Goal: Transaction & Acquisition: Book appointment/travel/reservation

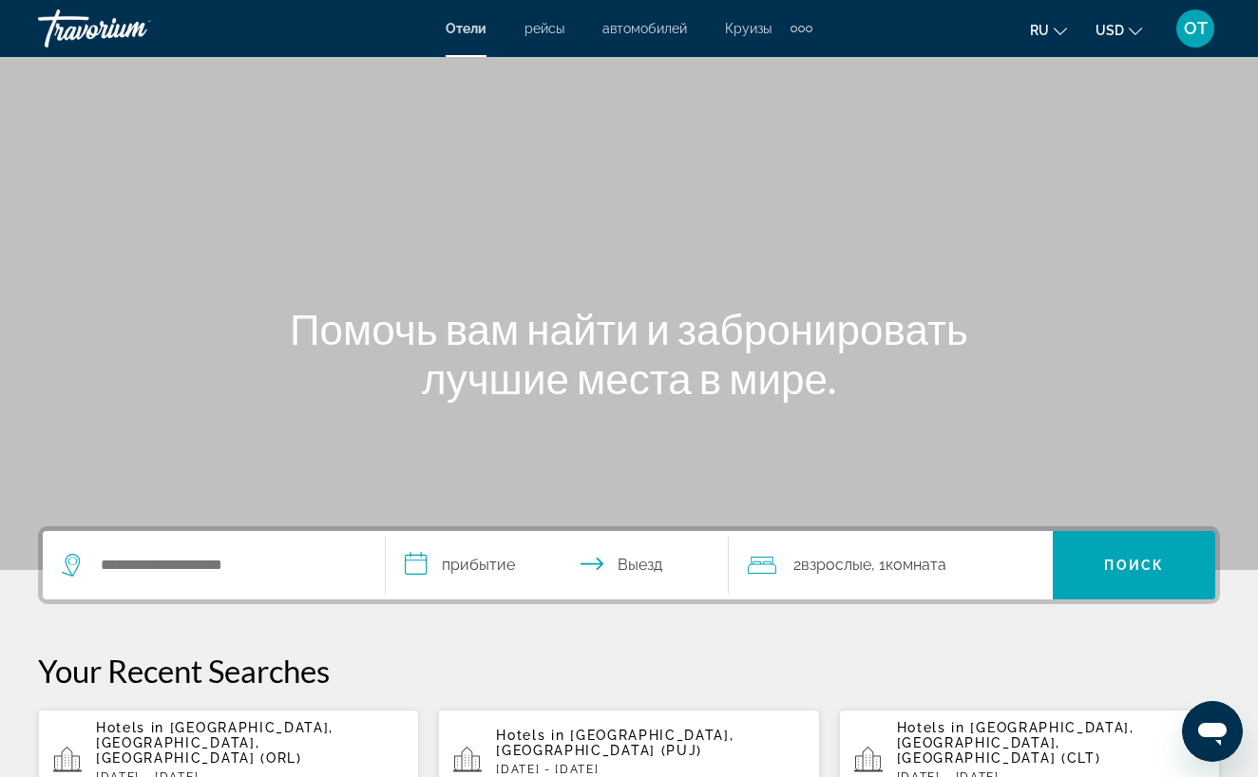
click at [273, 747] on p "Hotels in [GEOGRAPHIC_DATA], [GEOGRAPHIC_DATA], [GEOGRAPHIC_DATA] (ORL)" at bounding box center [250, 743] width 308 height 46
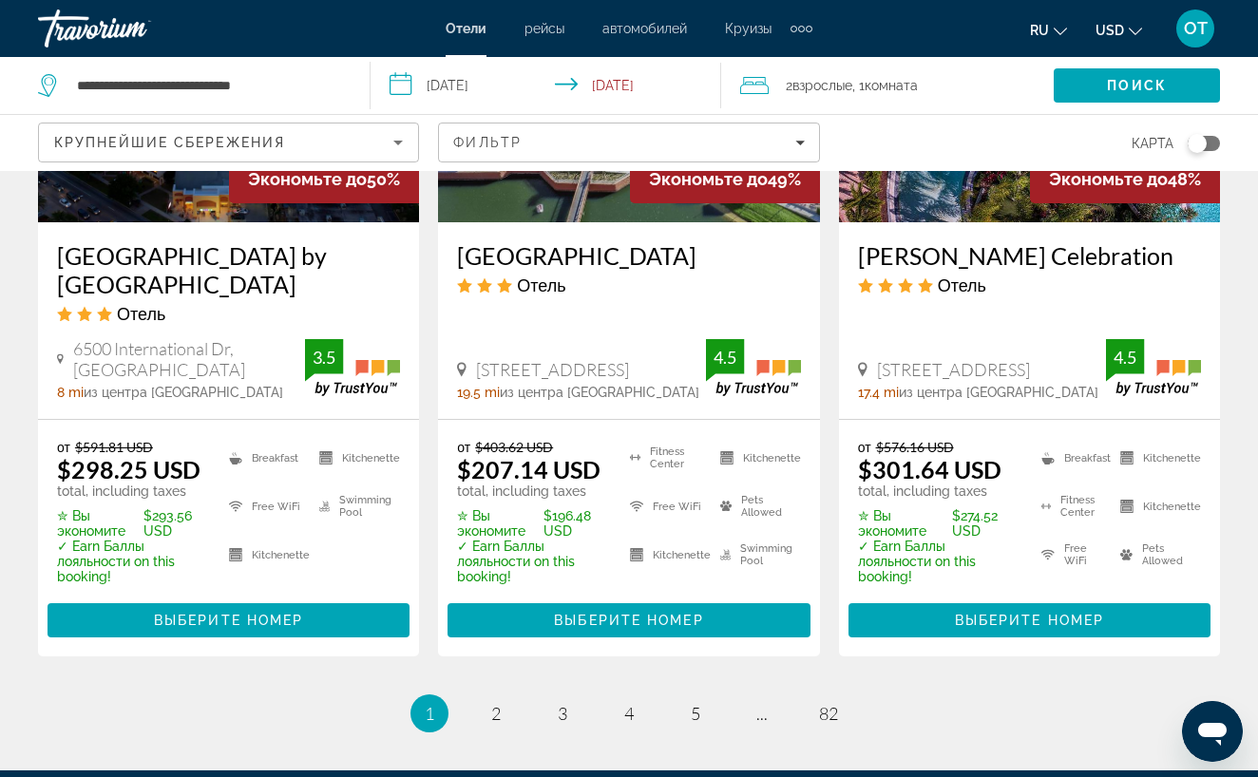
scroll to position [2720, 0]
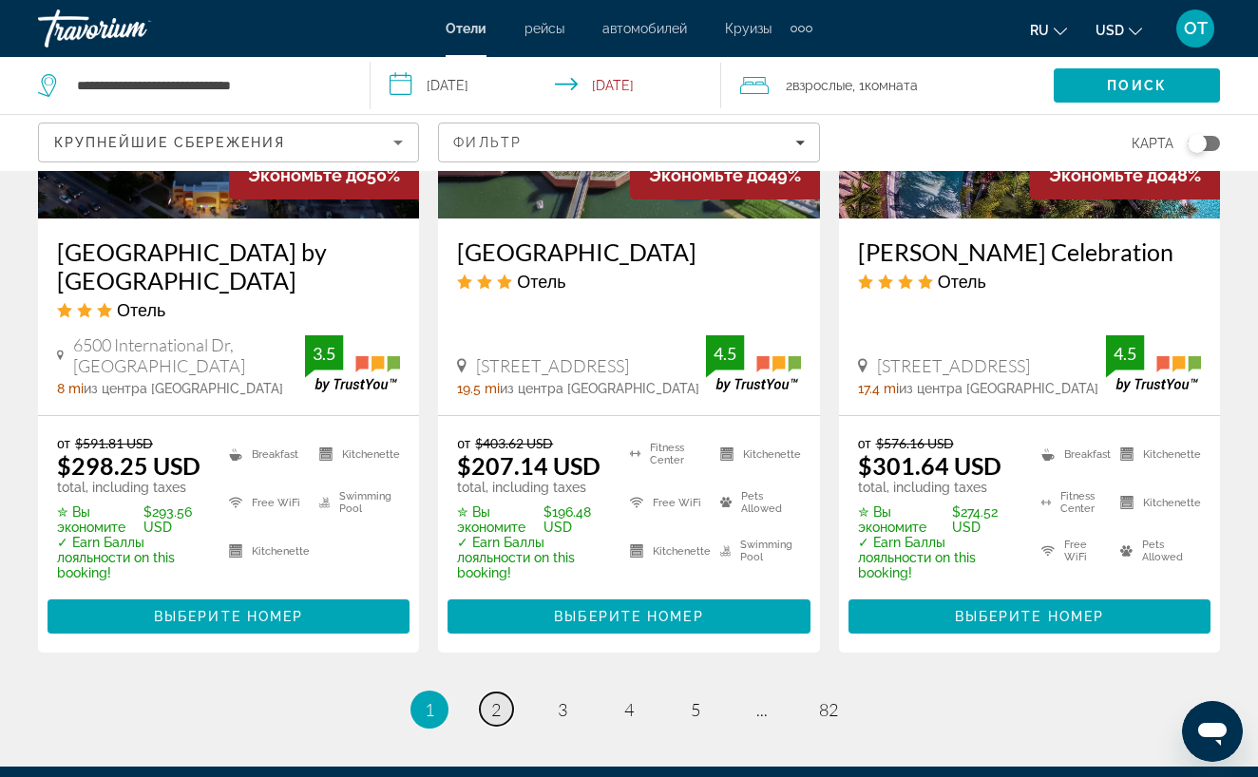
click at [496, 699] on span "2" at bounding box center [496, 709] width 10 height 21
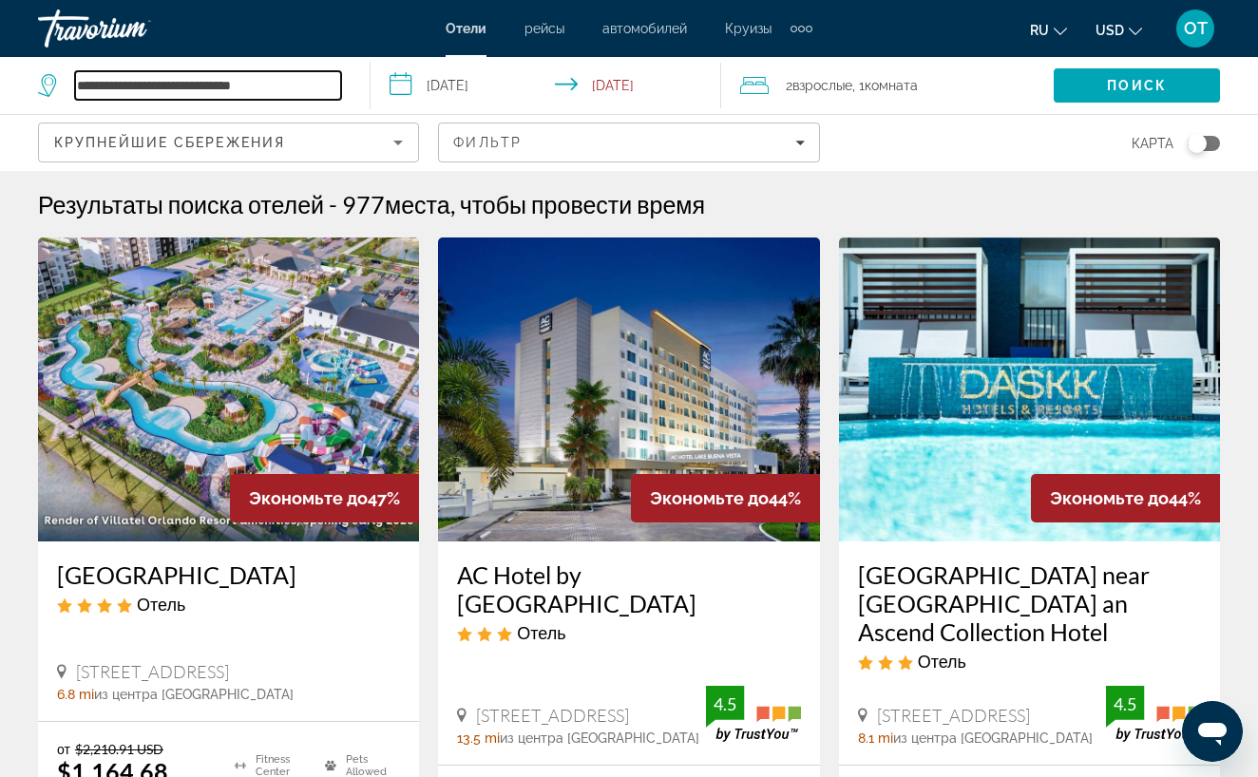
click at [317, 91] on input "**********" at bounding box center [208, 85] width 266 height 29
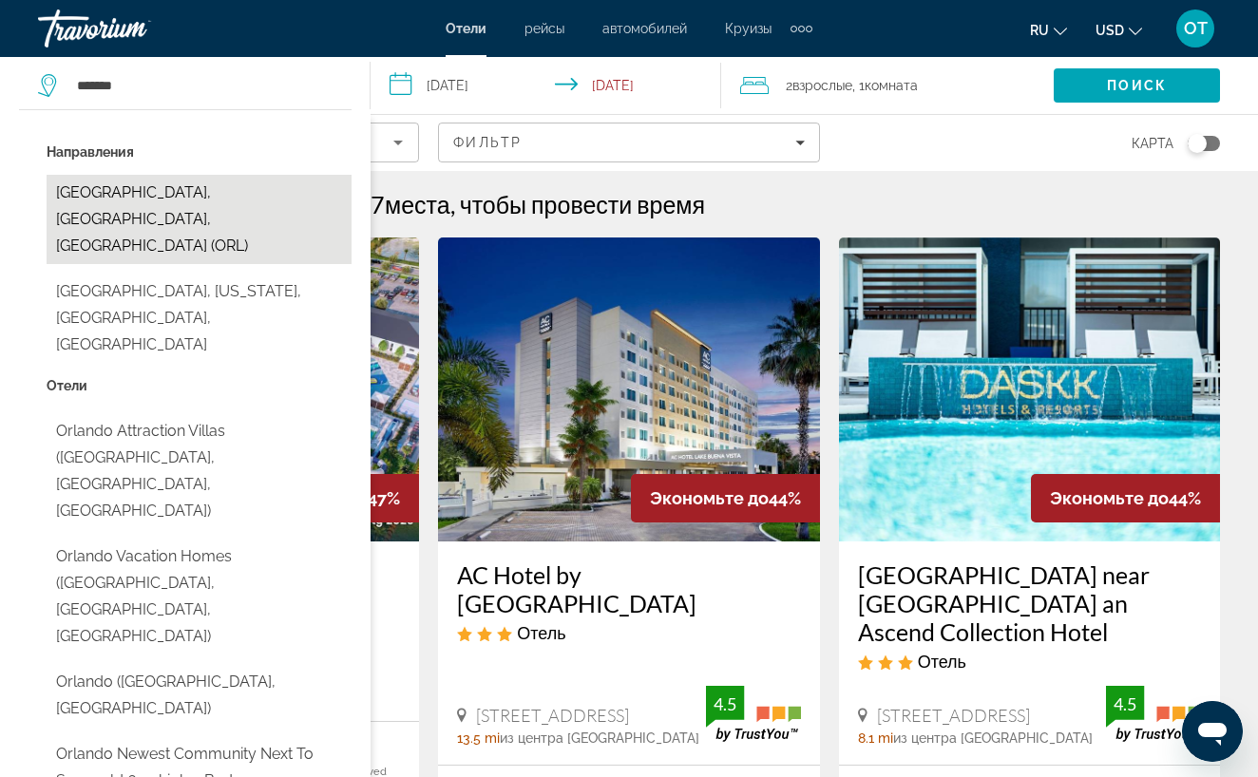
click at [220, 193] on button "[GEOGRAPHIC_DATA], [GEOGRAPHIC_DATA], [GEOGRAPHIC_DATA] (ORL)" at bounding box center [199, 219] width 305 height 89
type input "**********"
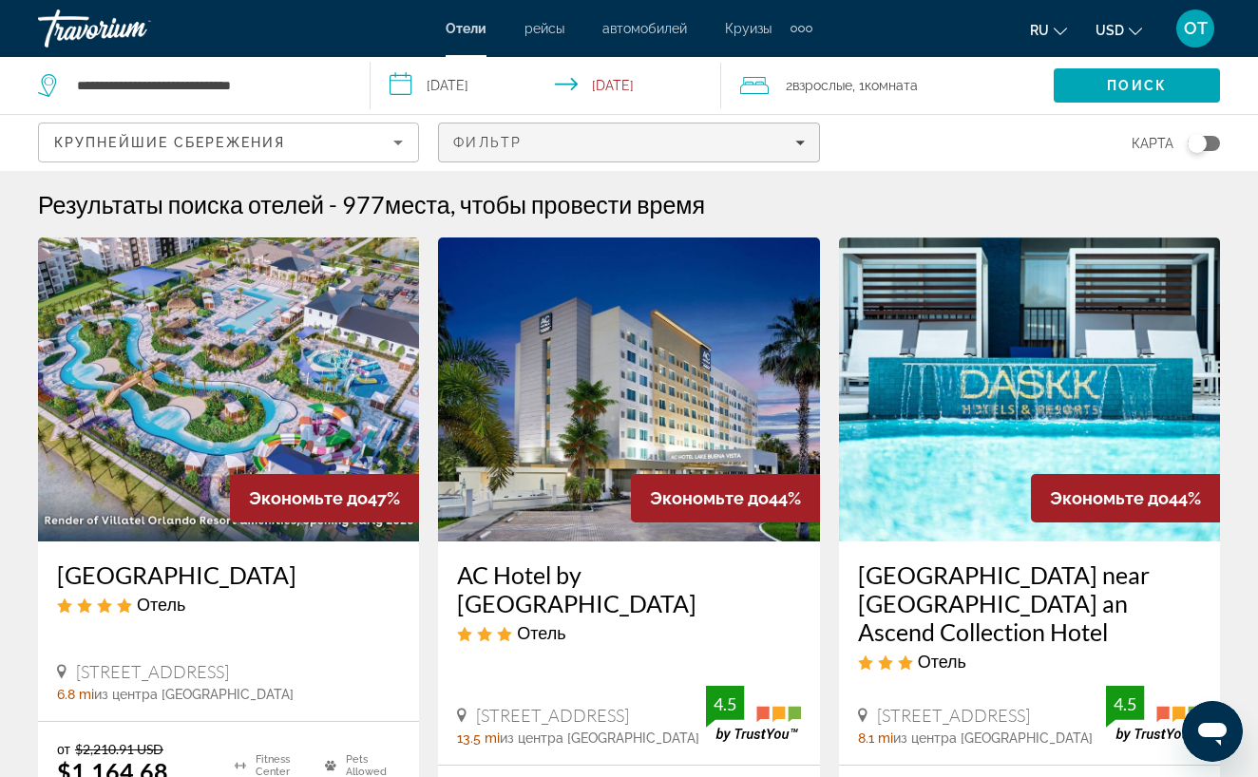
click at [803, 143] on icon "Filters" at bounding box center [800, 143] width 10 height 10
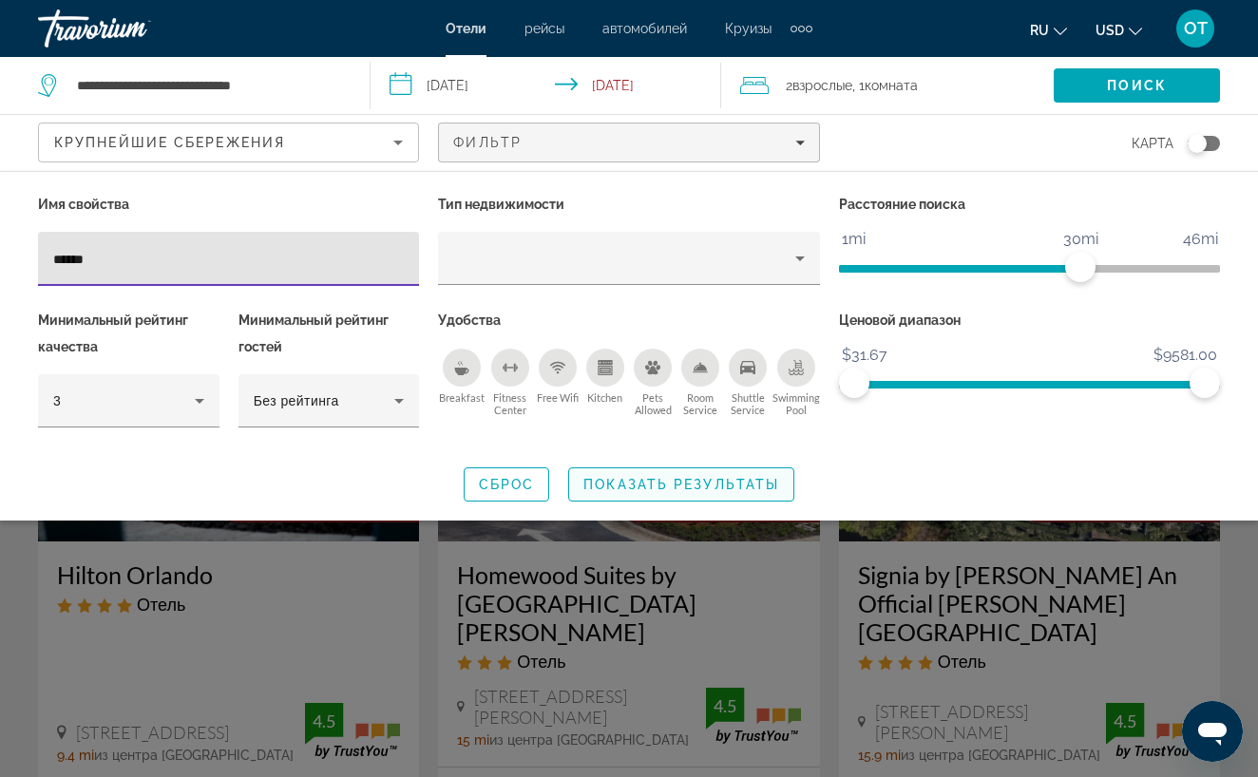
type input "******"
click at [680, 487] on span "Показать результаты" at bounding box center [681, 484] width 196 height 15
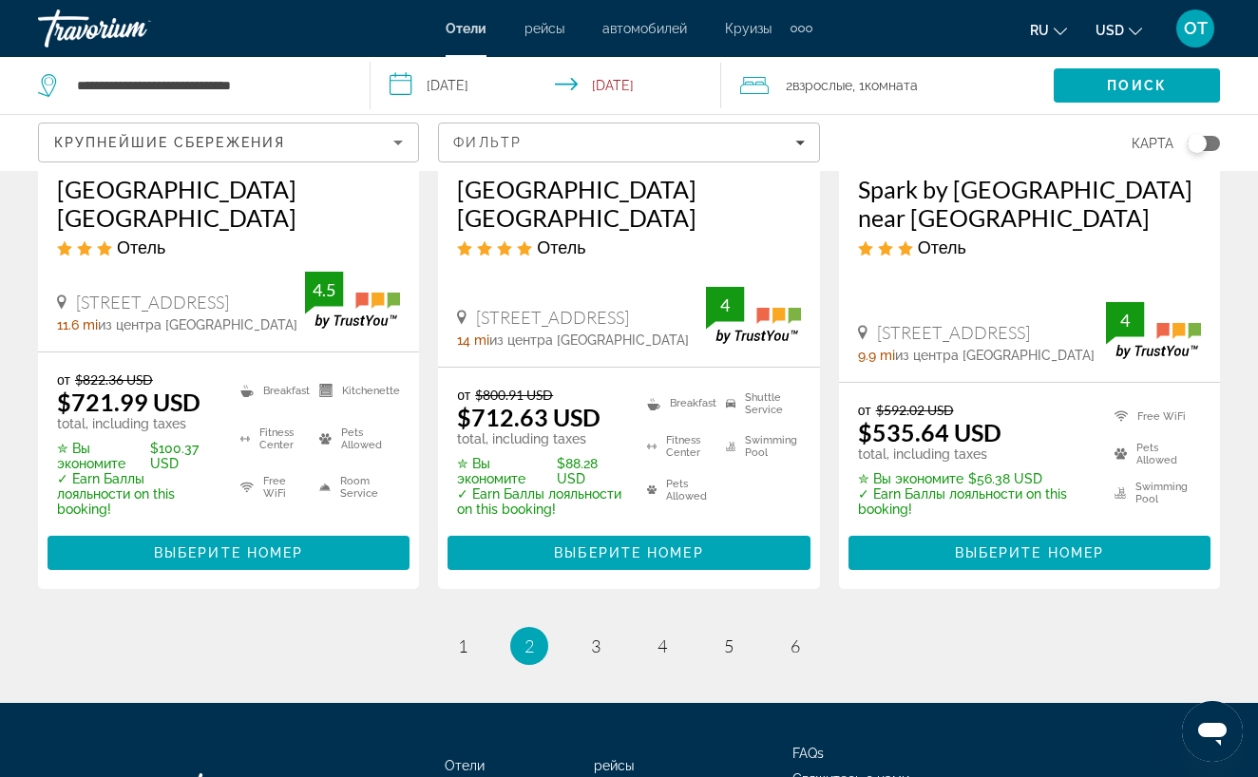
scroll to position [2773, 0]
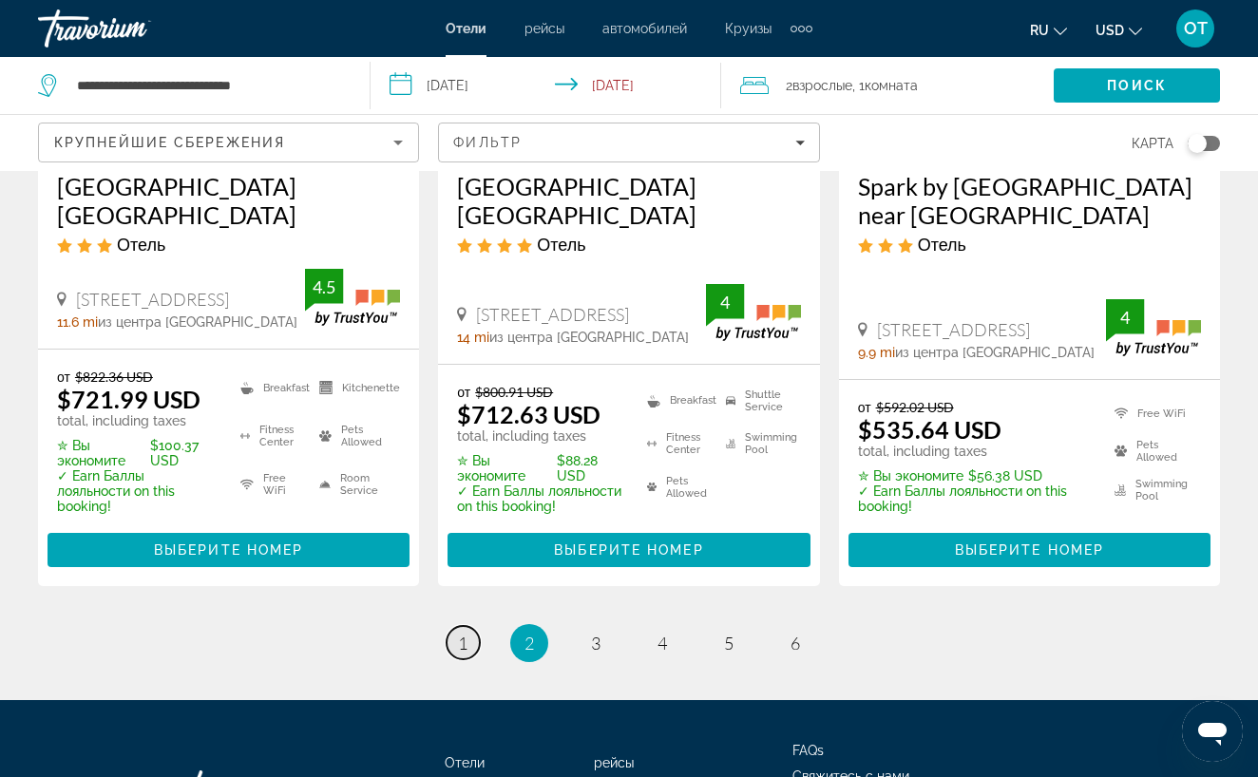
click at [463, 633] on span "1" at bounding box center [463, 643] width 10 height 21
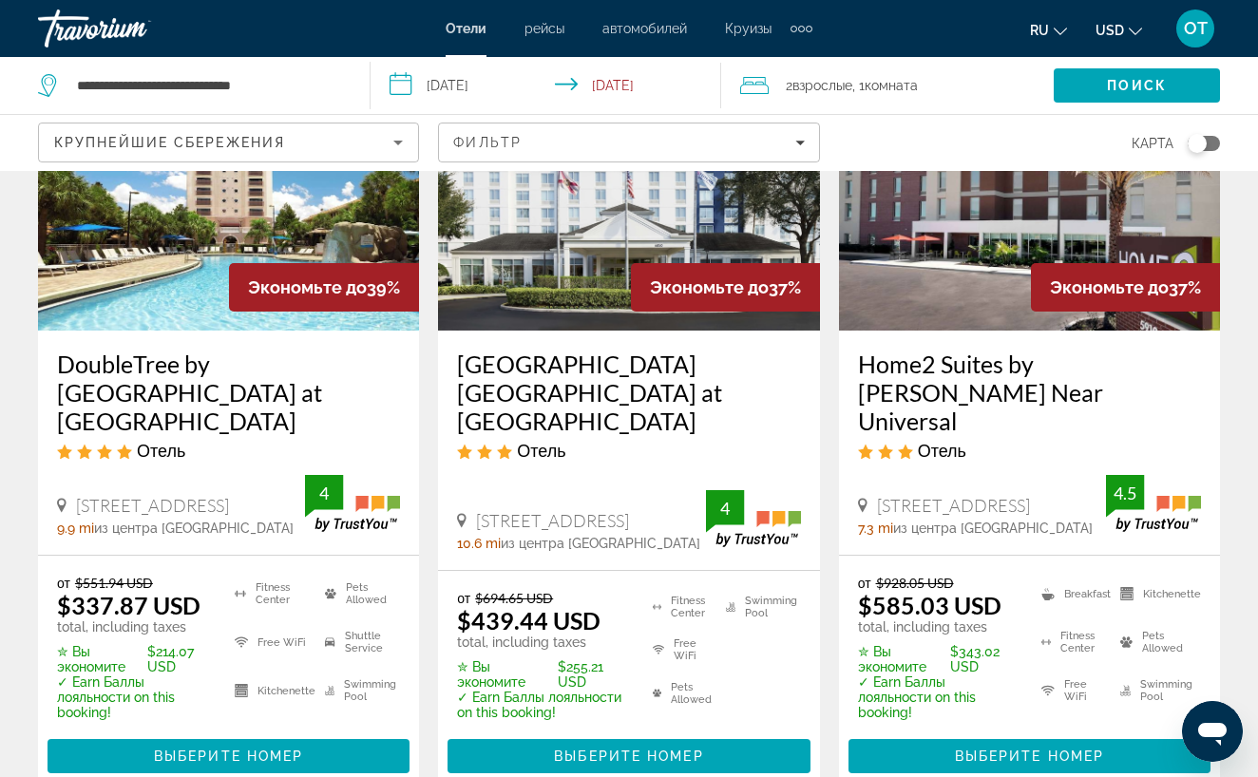
scroll to position [1015, 0]
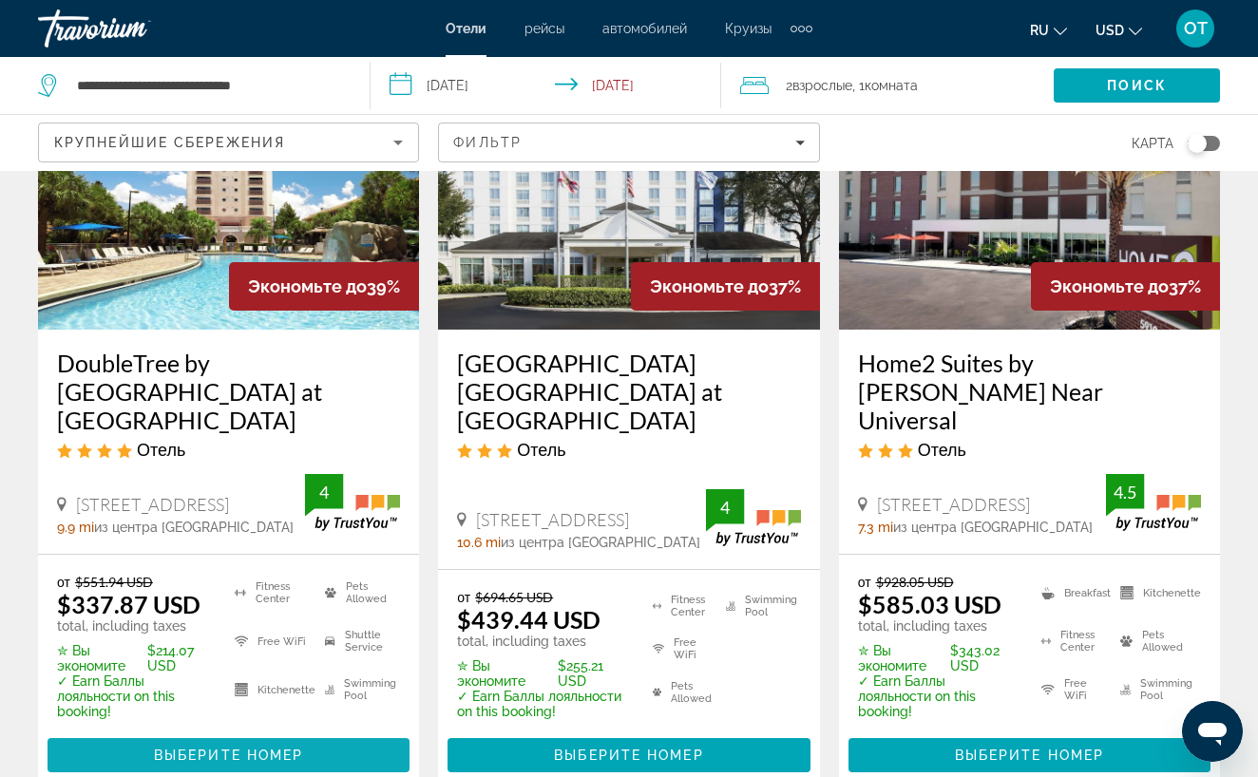
click at [249, 748] on span "Выберите номер" at bounding box center [228, 755] width 149 height 15
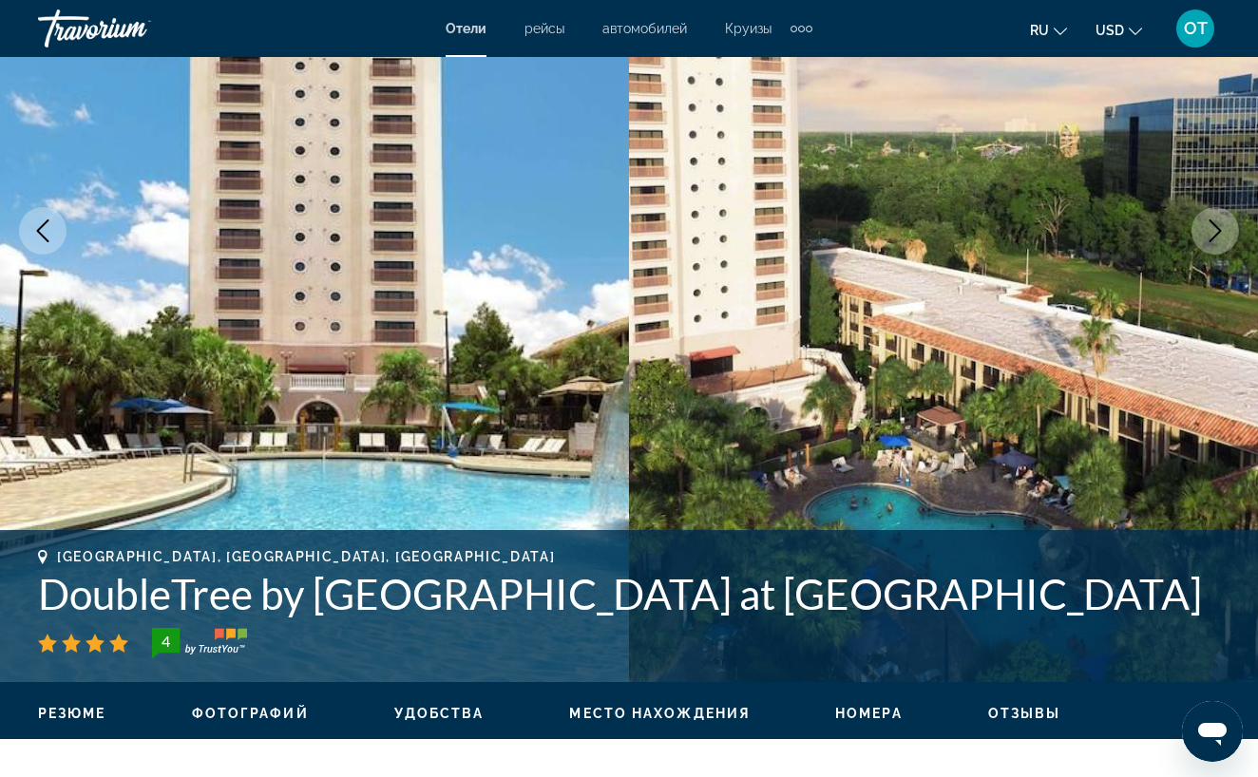
scroll to position [274, 0]
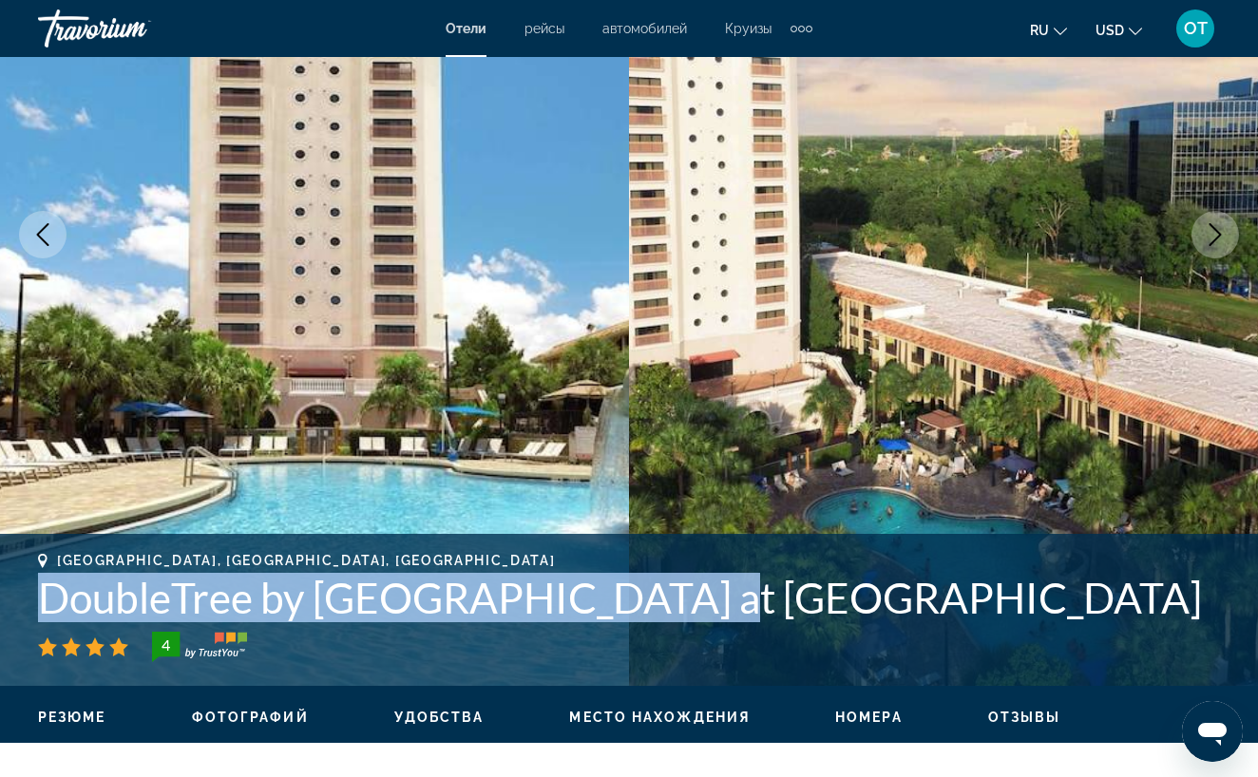
drag, startPoint x: 43, startPoint y: 600, endPoint x: 689, endPoint y: 597, distance: 646.2
click at [689, 597] on h1 "DoubleTree by [GEOGRAPHIC_DATA] at [GEOGRAPHIC_DATA]" at bounding box center [629, 597] width 1182 height 49
copy h1 "DoubleTree by [GEOGRAPHIC_DATA]"
